Goal: Task Accomplishment & Management: Use online tool/utility

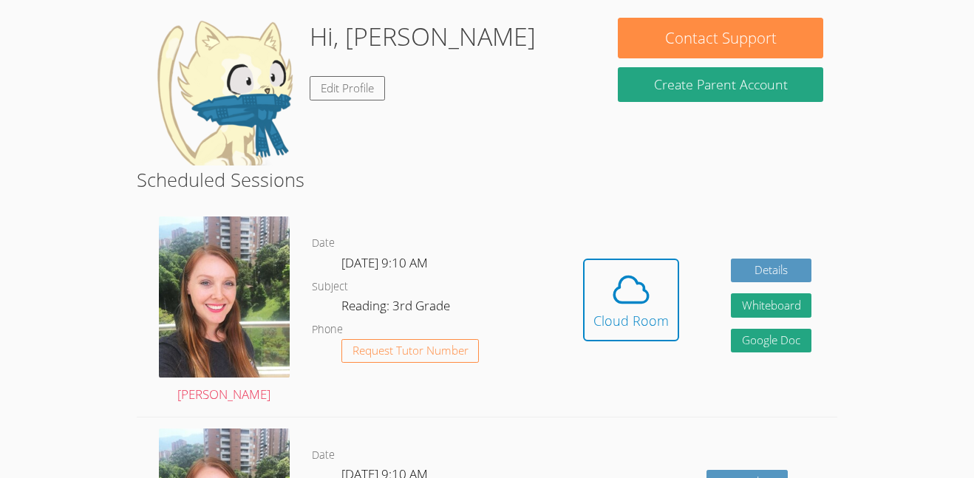
scroll to position [120, 0]
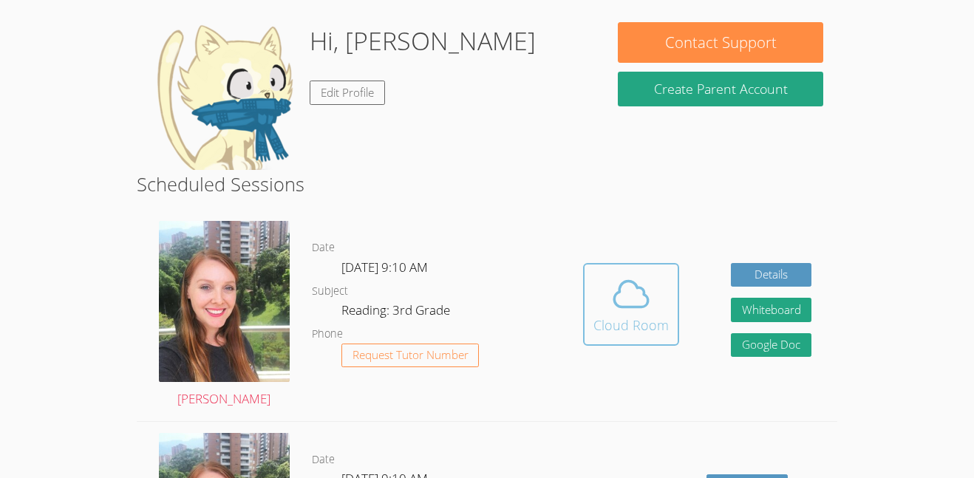
click at [645, 296] on icon at bounding box center [631, 294] width 34 height 26
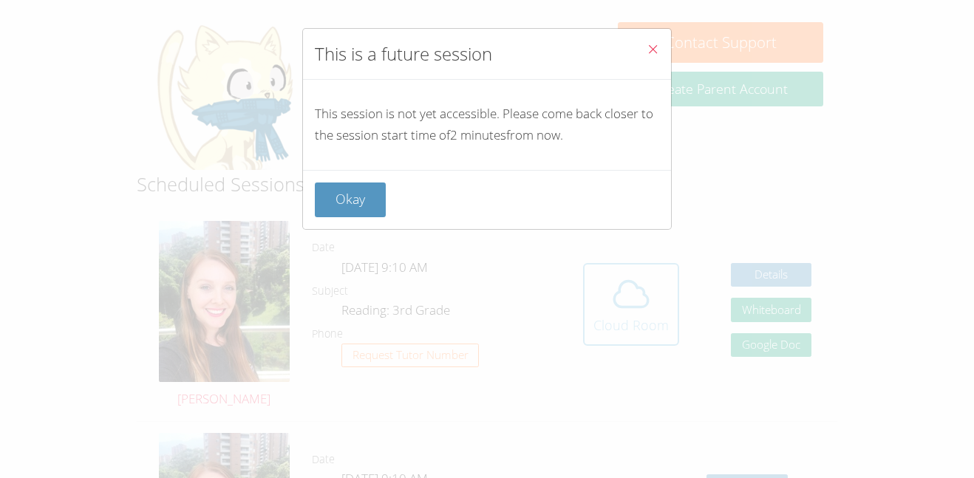
click at [645, 296] on div "This is a future session This session is not yet accessible. Please come back c…" at bounding box center [487, 239] width 974 height 478
click at [654, 45] on icon "Close" at bounding box center [653, 49] width 13 height 13
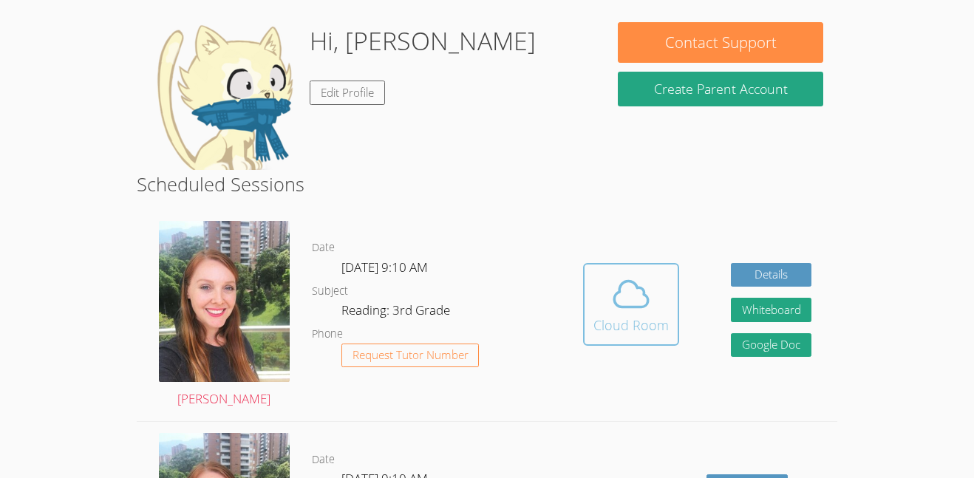
click at [638, 322] on div "Cloud Room" at bounding box center [631, 325] width 75 height 21
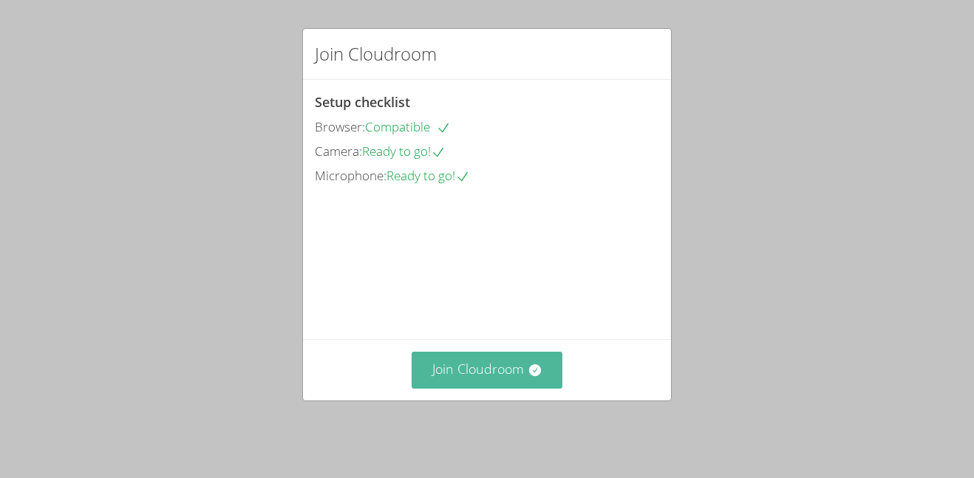
click at [504, 382] on button "Join Cloudroom" at bounding box center [488, 370] width 152 height 36
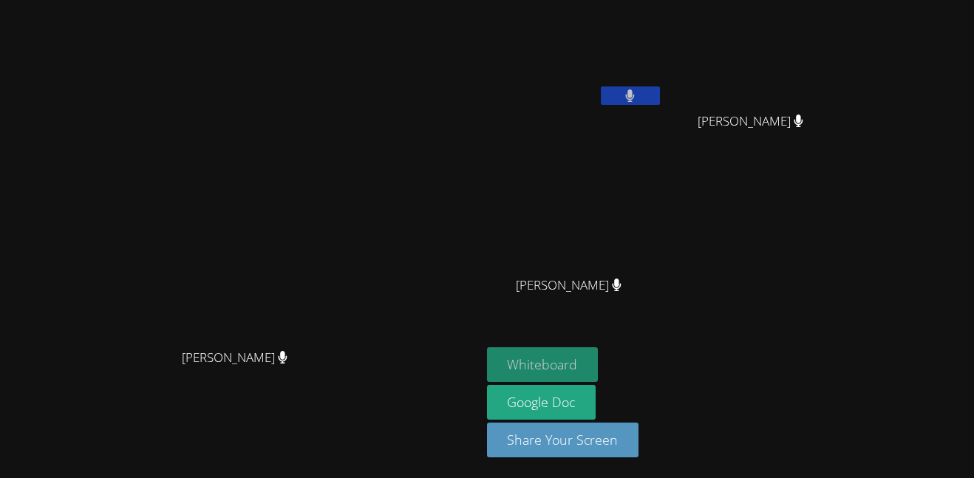
click at [599, 360] on button "Whiteboard" at bounding box center [543, 364] width 112 height 35
click at [663, 237] on video at bounding box center [575, 219] width 176 height 99
click at [660, 94] on button at bounding box center [630, 95] width 59 height 18
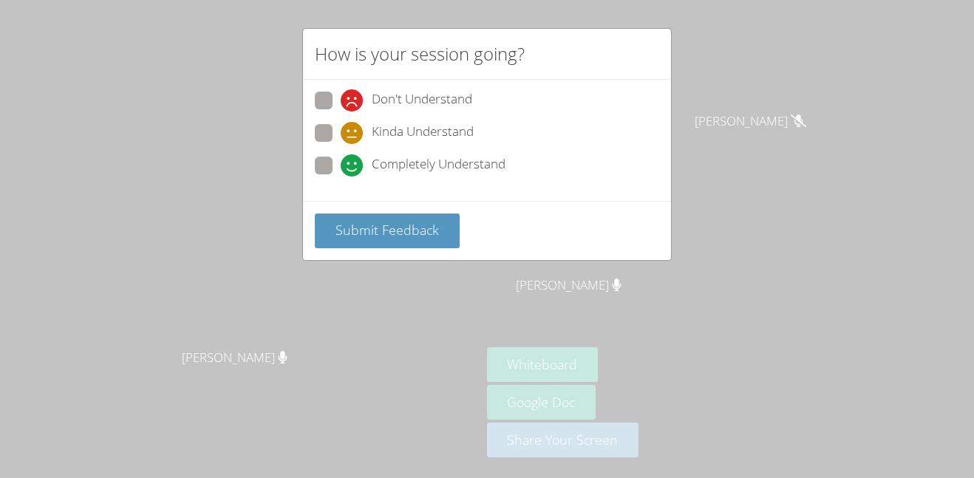
click at [437, 167] on span "Completely Understand" at bounding box center [439, 165] width 134 height 22
click at [353, 167] on input "Completely Understand" at bounding box center [347, 163] width 13 height 13
radio input "true"
click at [411, 235] on span "Submit Feedback" at bounding box center [387, 230] width 103 height 18
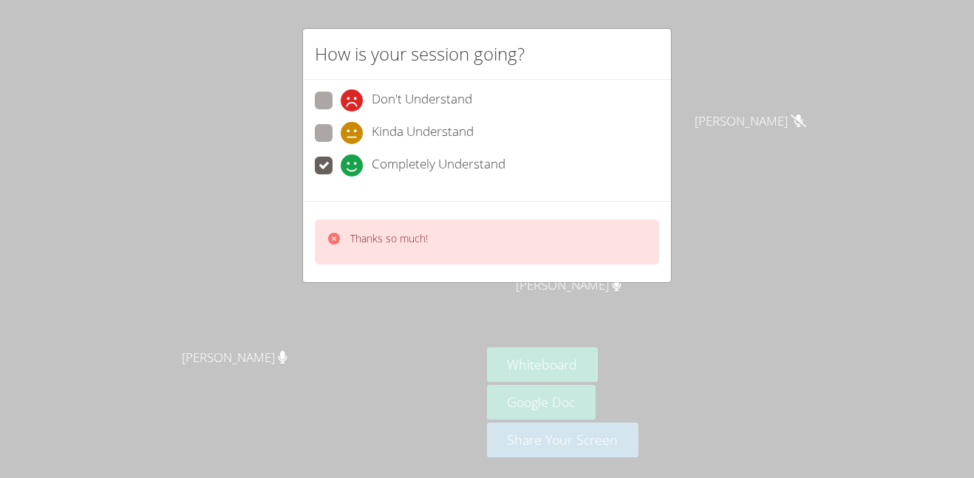
click at [327, 238] on icon at bounding box center [334, 238] width 15 height 15
click at [331, 235] on icon at bounding box center [334, 239] width 12 height 12
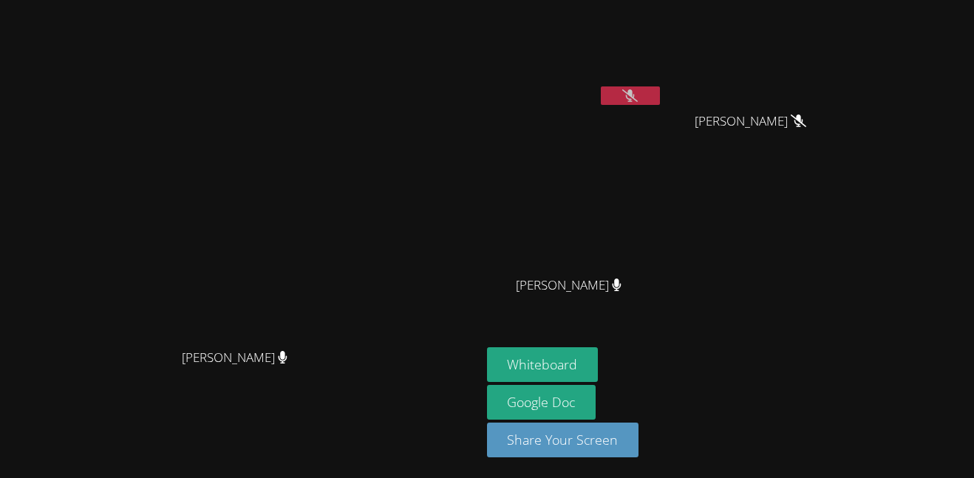
click at [660, 95] on button at bounding box center [630, 95] width 59 height 18
click at [660, 90] on button at bounding box center [630, 95] width 59 height 18
click at [660, 93] on button at bounding box center [630, 95] width 59 height 18
